Goal: Information Seeking & Learning: Learn about a topic

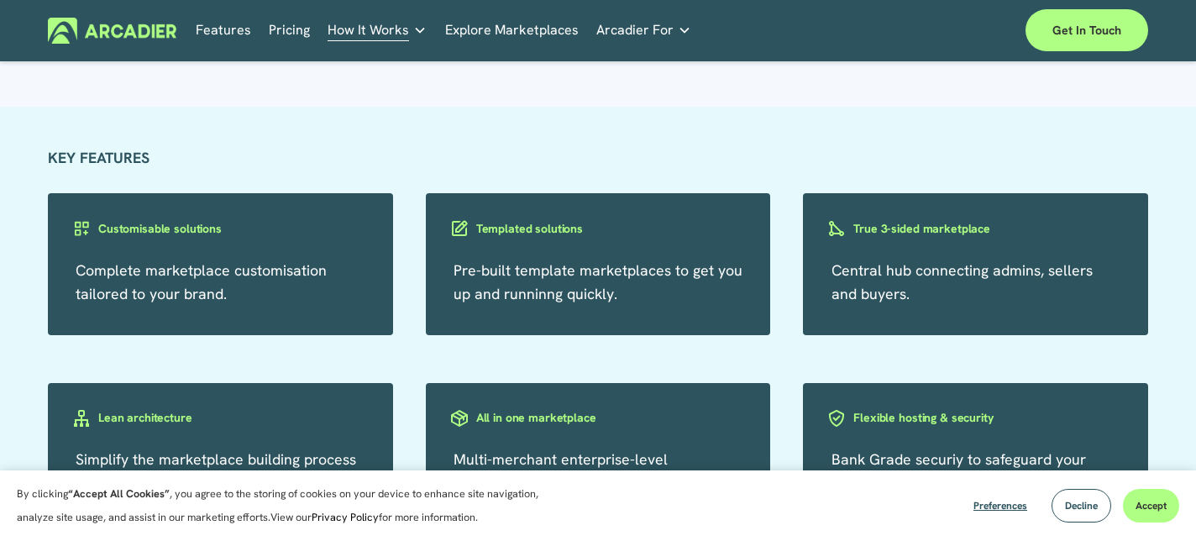
scroll to position [869, 0]
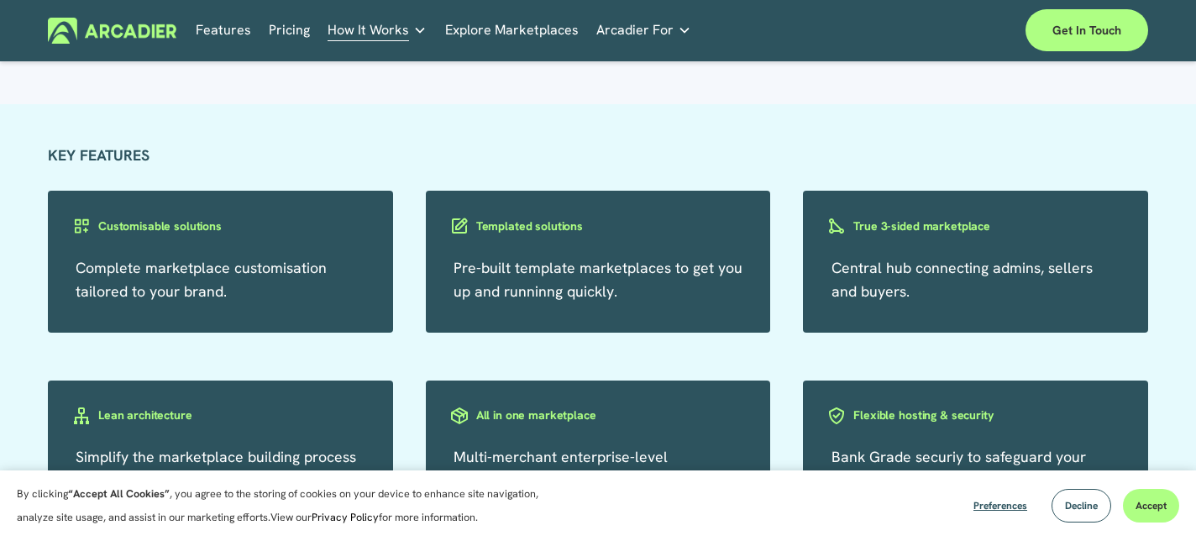
click at [482, 29] on link "Explore Marketplaces" at bounding box center [511, 31] width 133 height 26
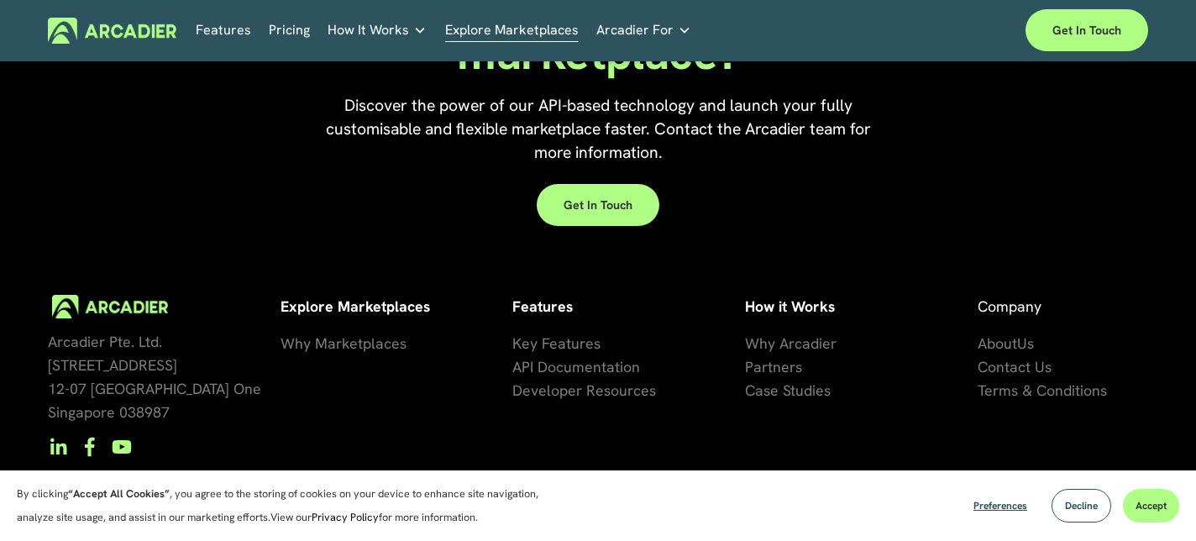
scroll to position [3692, 0]
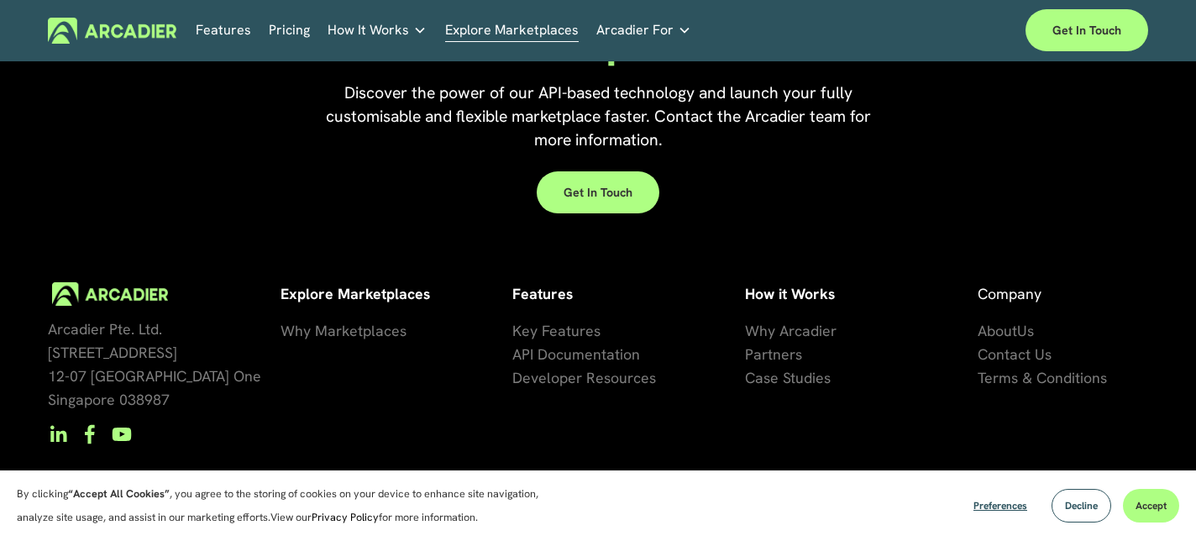
click at [0, 0] on p "Read about game-changing marketplace solutions." at bounding box center [0, 0] width 0 height 0
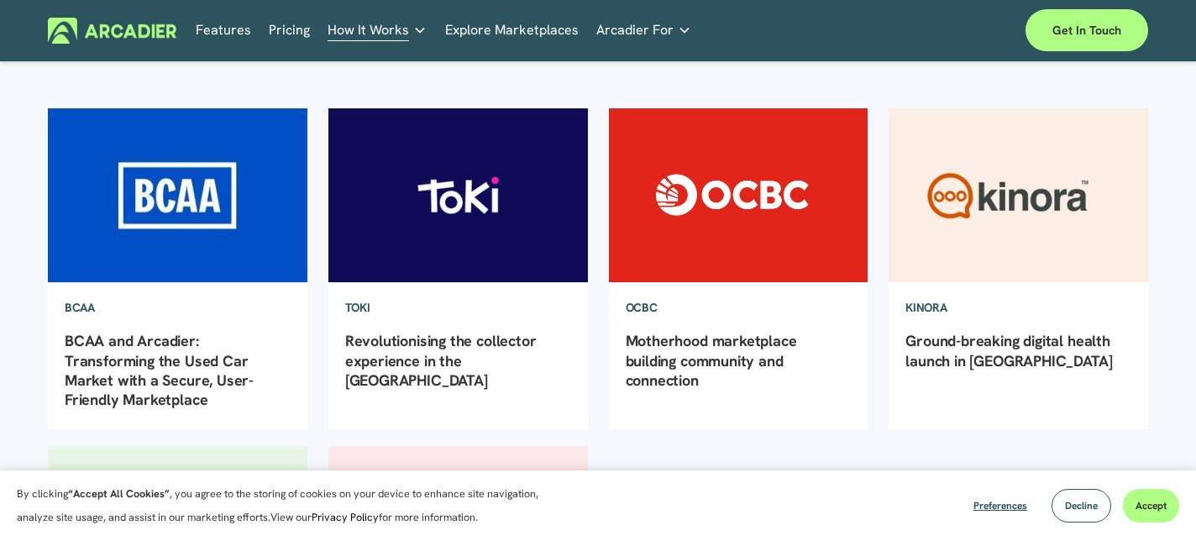
scroll to position [162, 0]
